Goal: Find specific page/section: Find specific page/section

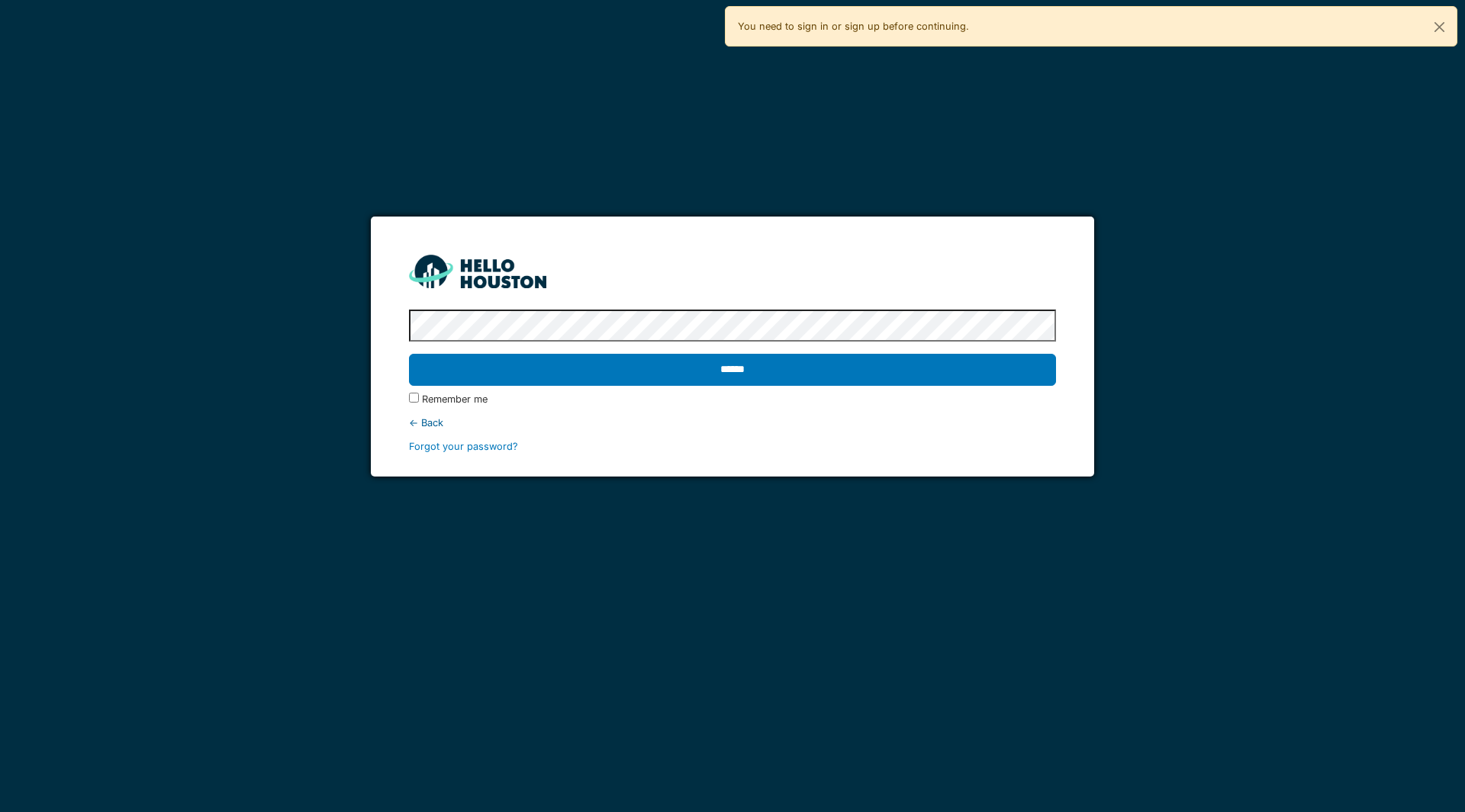
click at [791, 357] on input "******" at bounding box center [732, 370] width 647 height 32
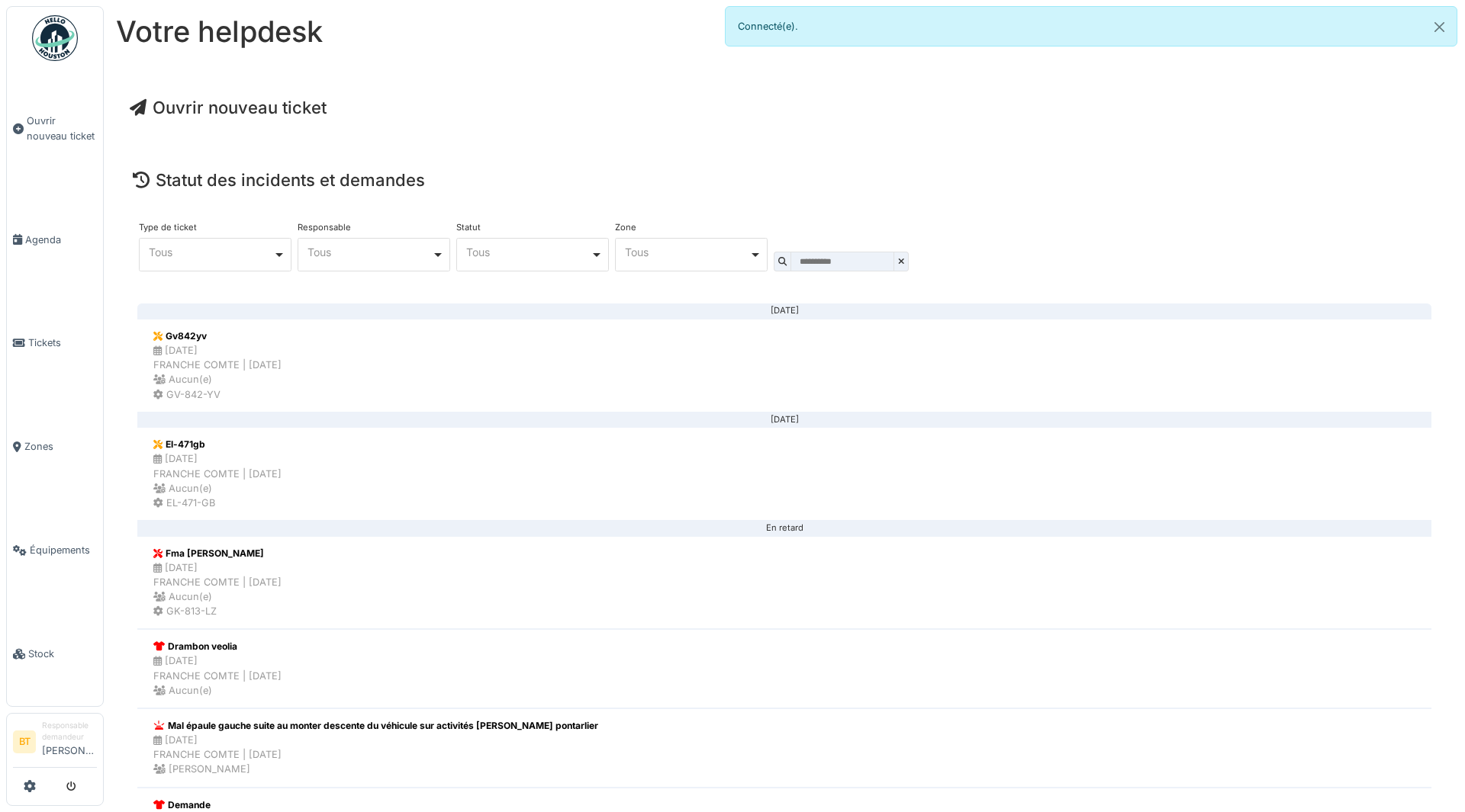
click at [518, 344] on li "Gv842yv [DATE] FRANCHE COMTE | [DATE] Aucun(e) GV-842-YV" at bounding box center [784, 366] width 1294 height 94
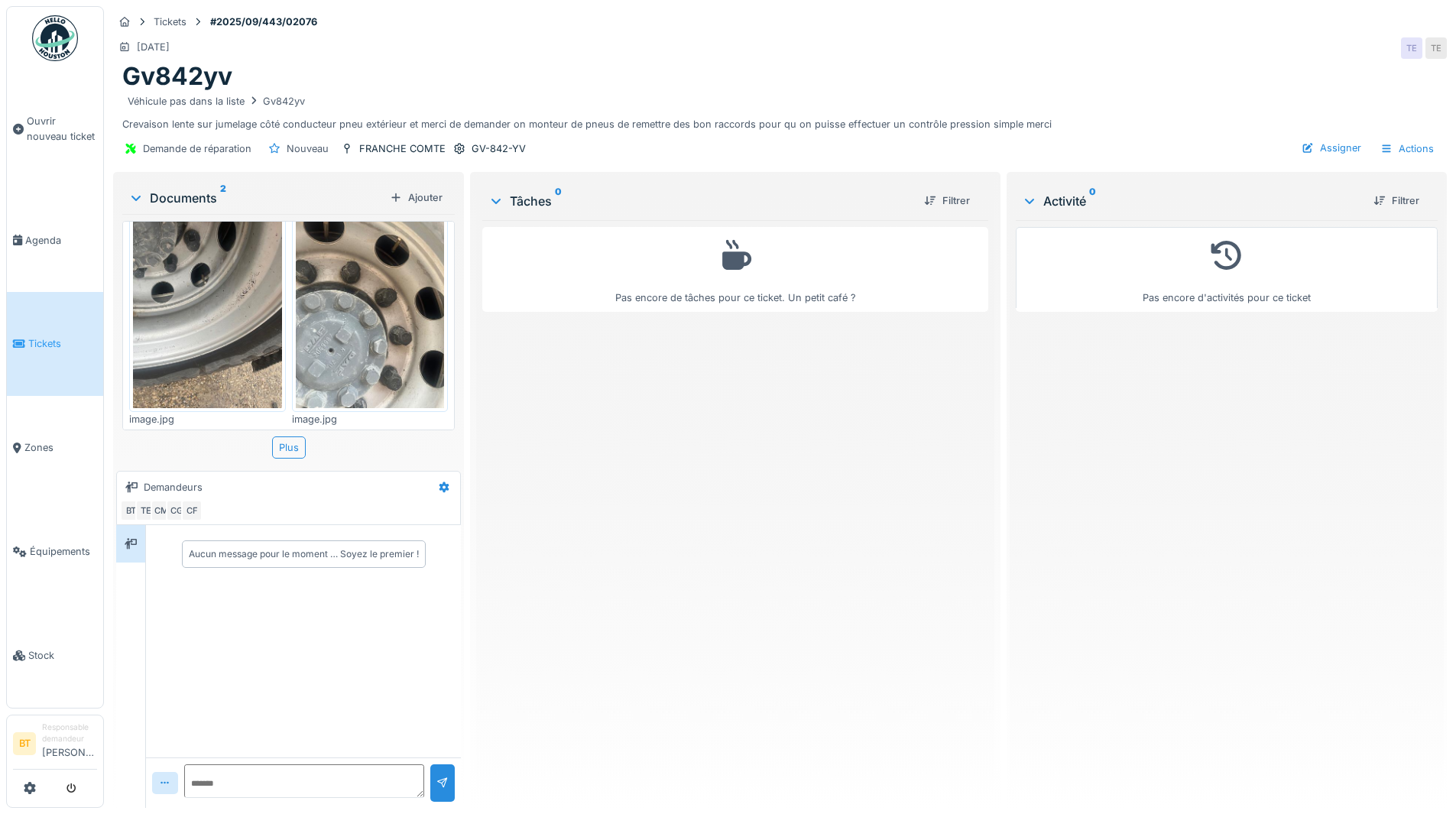
click at [169, 198] on div "Documents 2" at bounding box center [256, 198] width 255 height 18
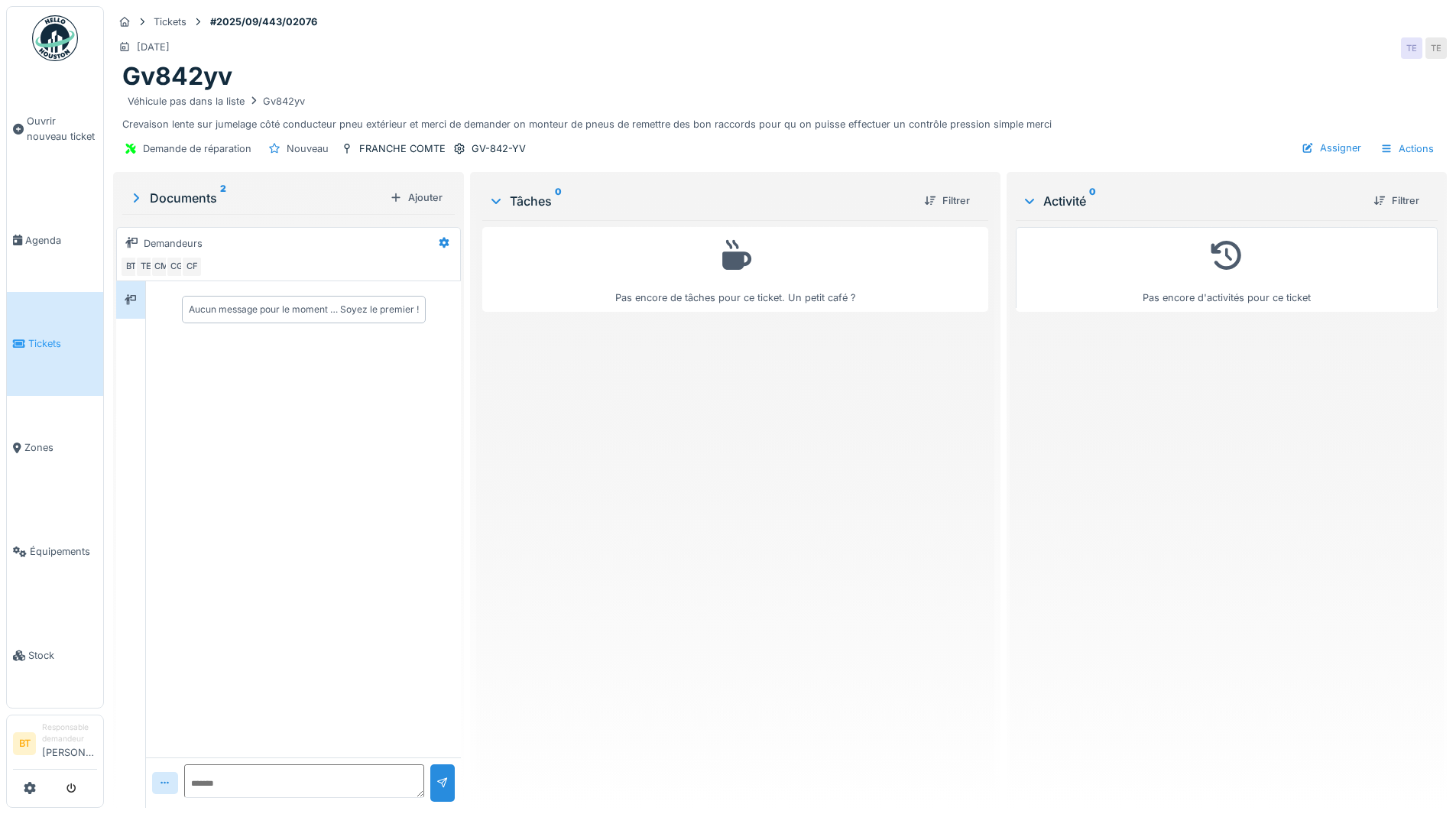
click at [139, 198] on icon at bounding box center [136, 198] width 15 height 13
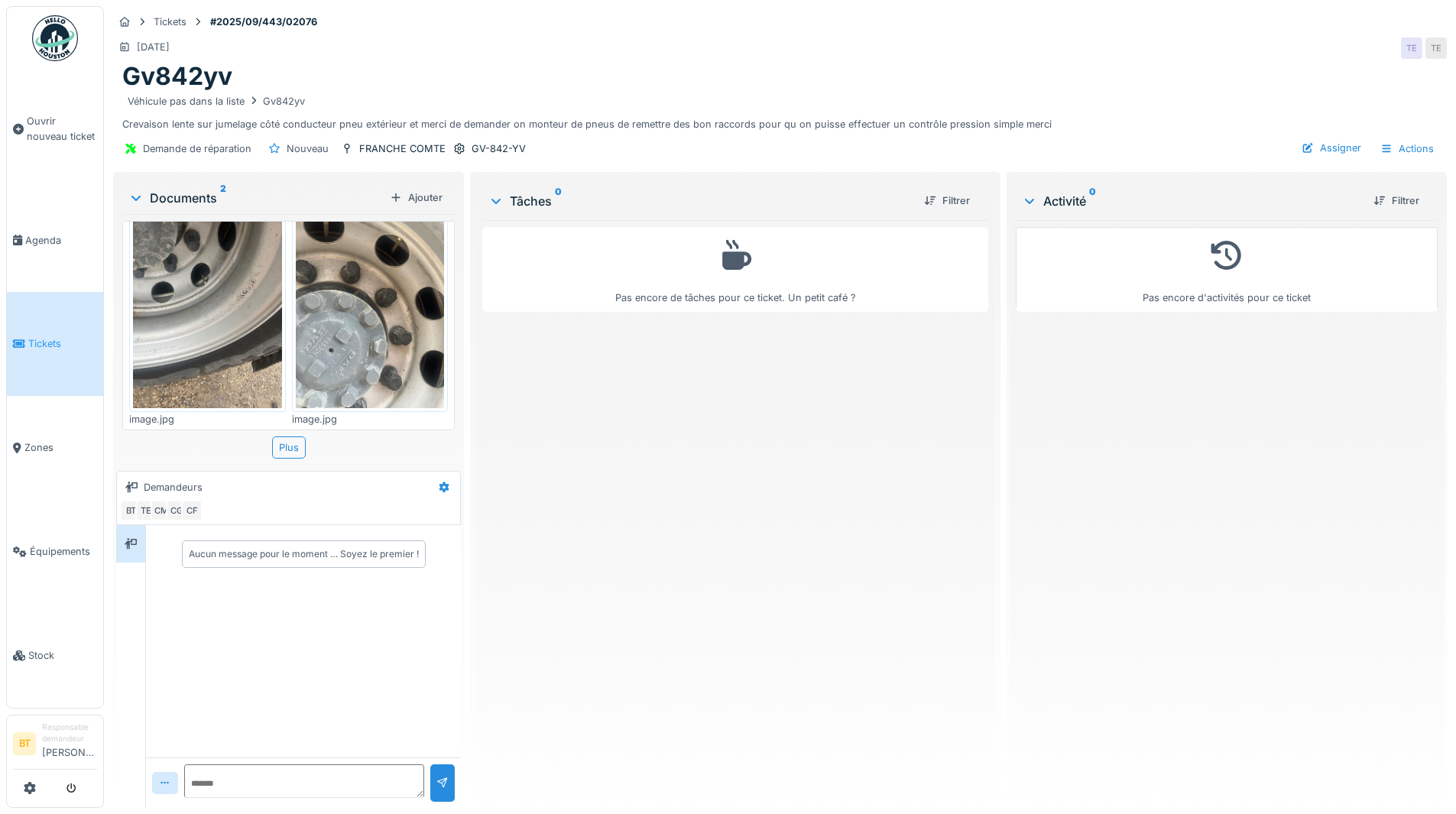
click at [219, 310] on img at bounding box center [207, 308] width 149 height 198
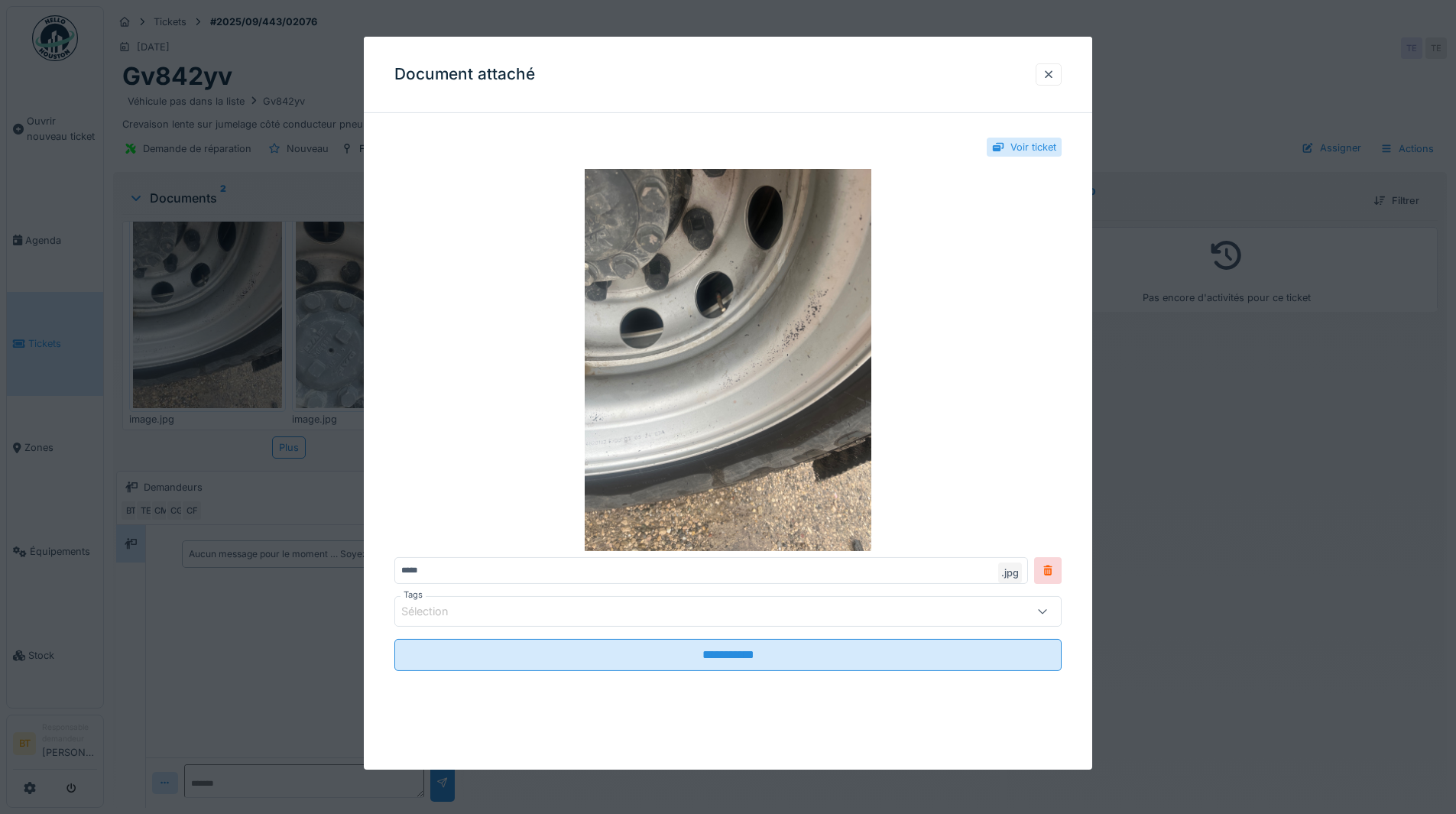
click at [1061, 69] on div at bounding box center [1048, 74] width 26 height 23
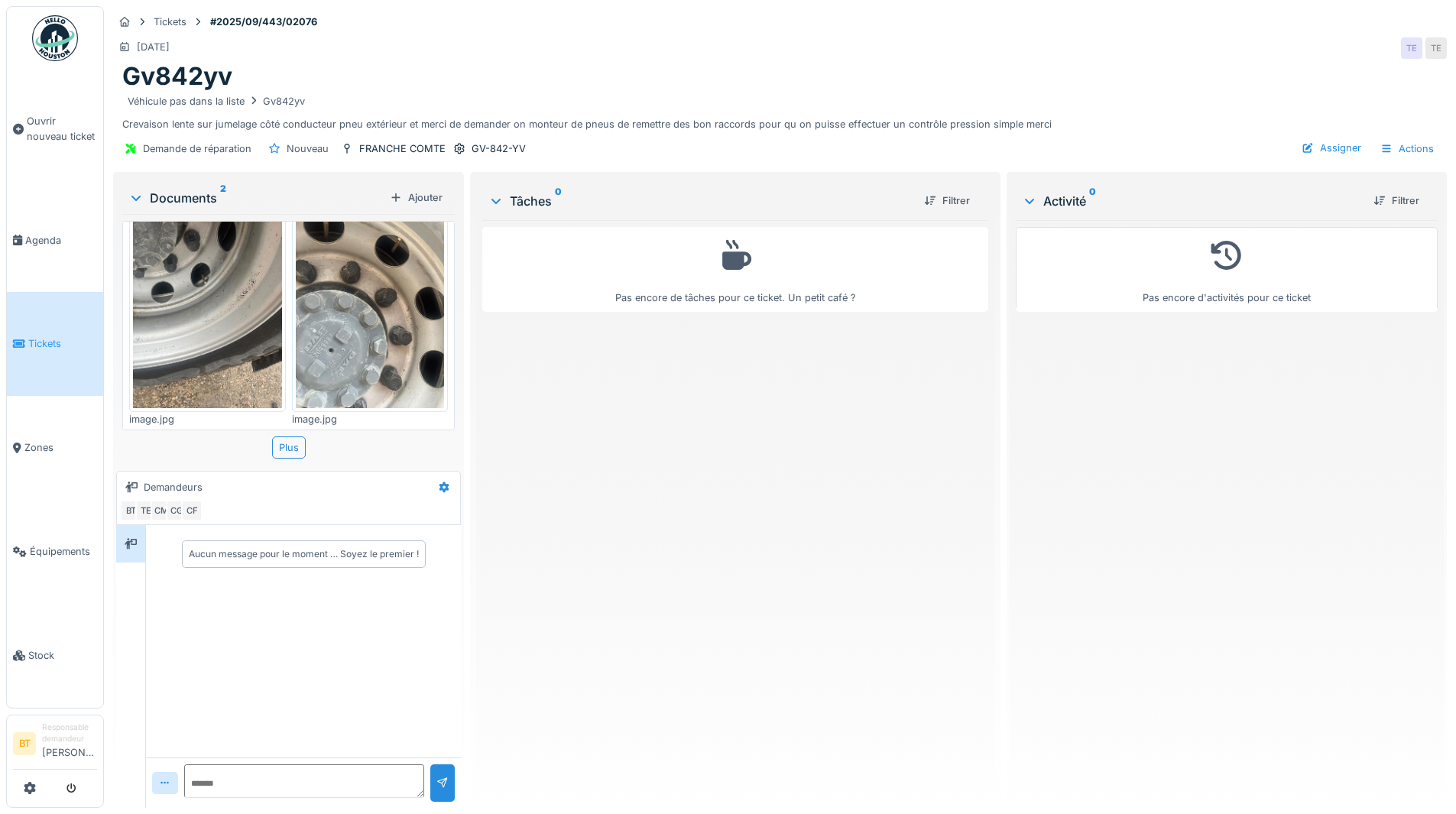
scroll to position [12, 0]
click at [326, 275] on img at bounding box center [369, 308] width 149 height 198
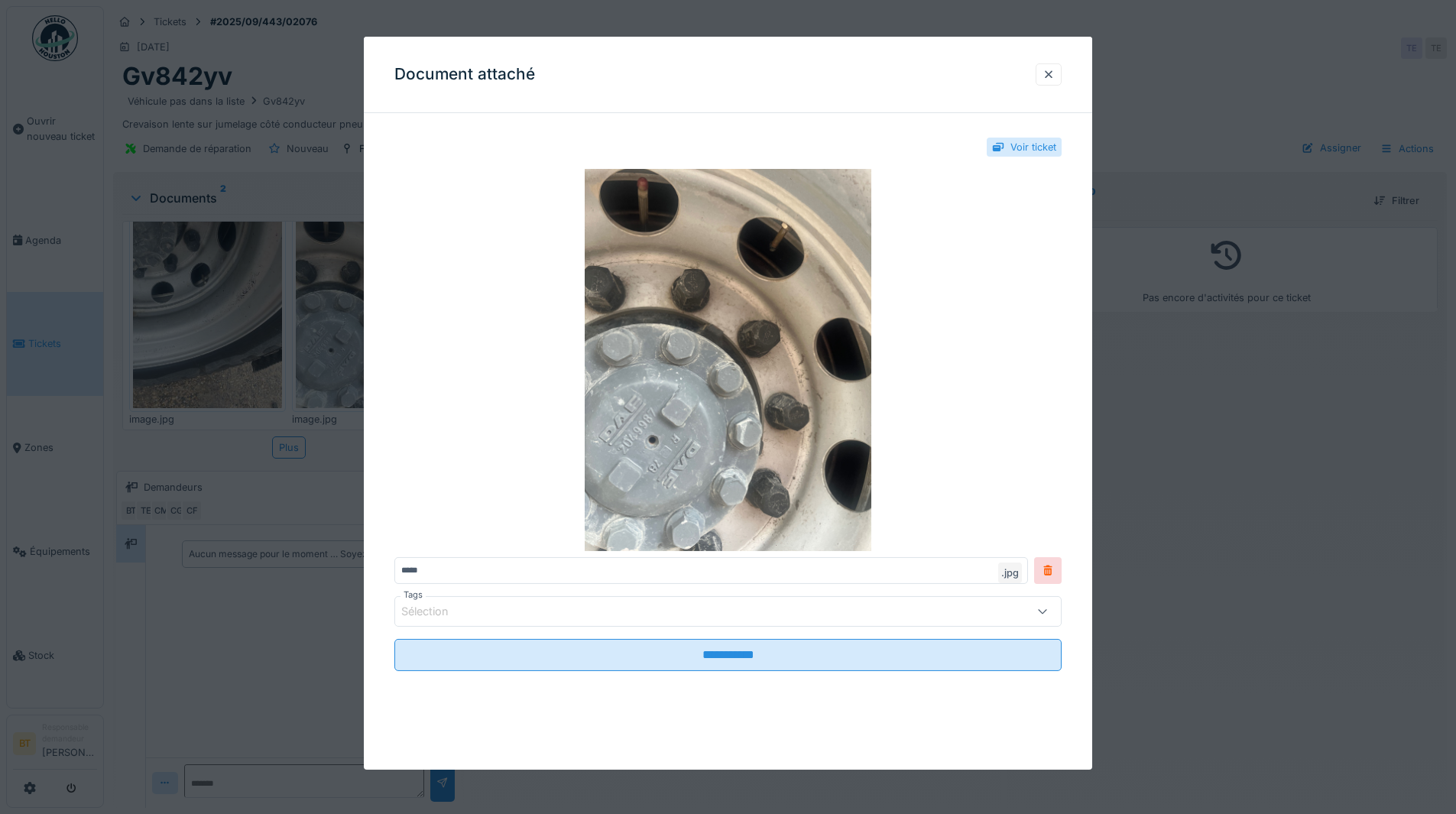
click at [1060, 73] on div at bounding box center [1048, 74] width 26 height 23
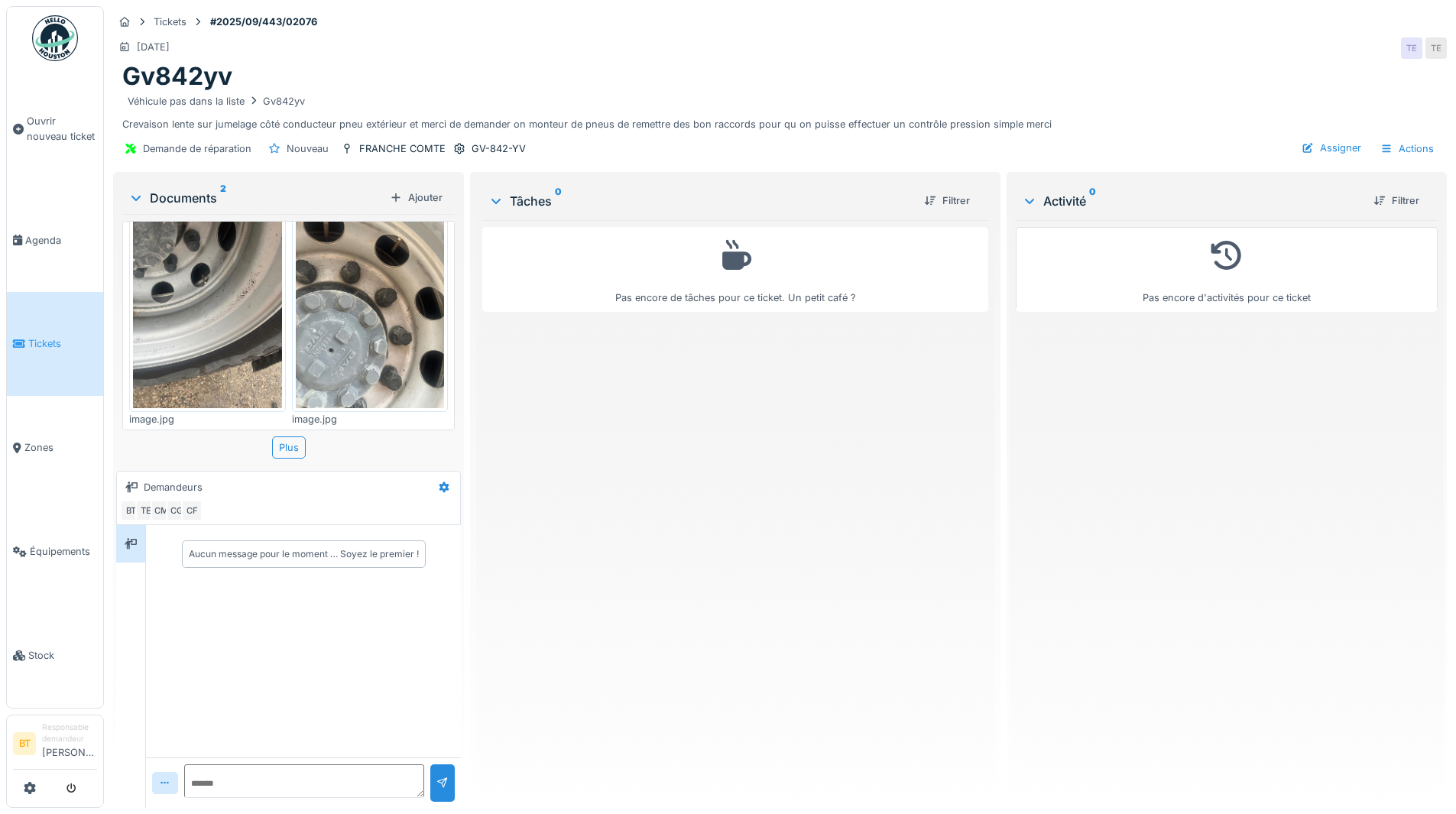
click at [37, 330] on link "Tickets" at bounding box center [55, 343] width 96 height 104
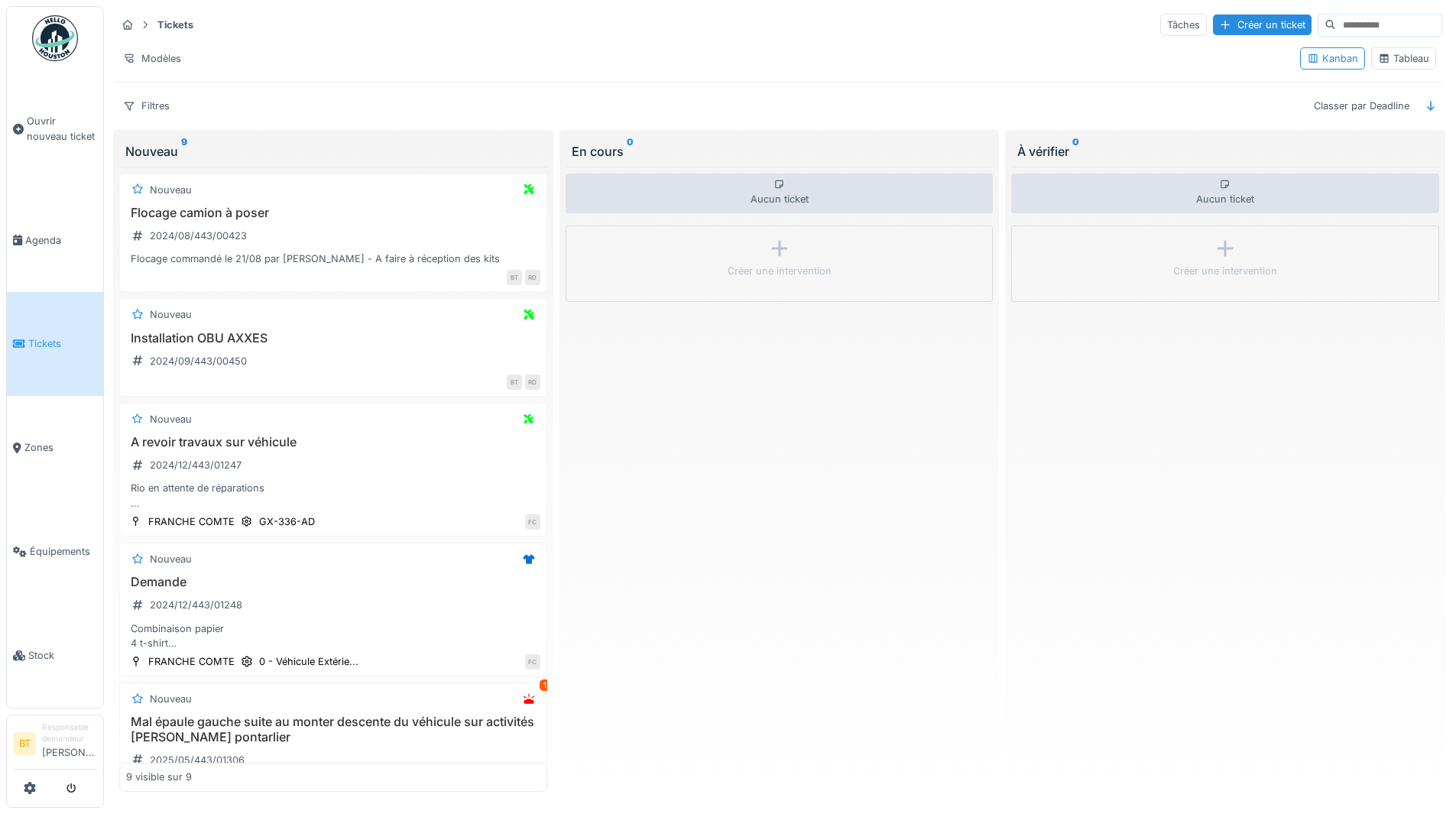
click at [48, 235] on span "Agenda" at bounding box center [61, 241] width 72 height 14
